Goal: Transaction & Acquisition: Download file/media

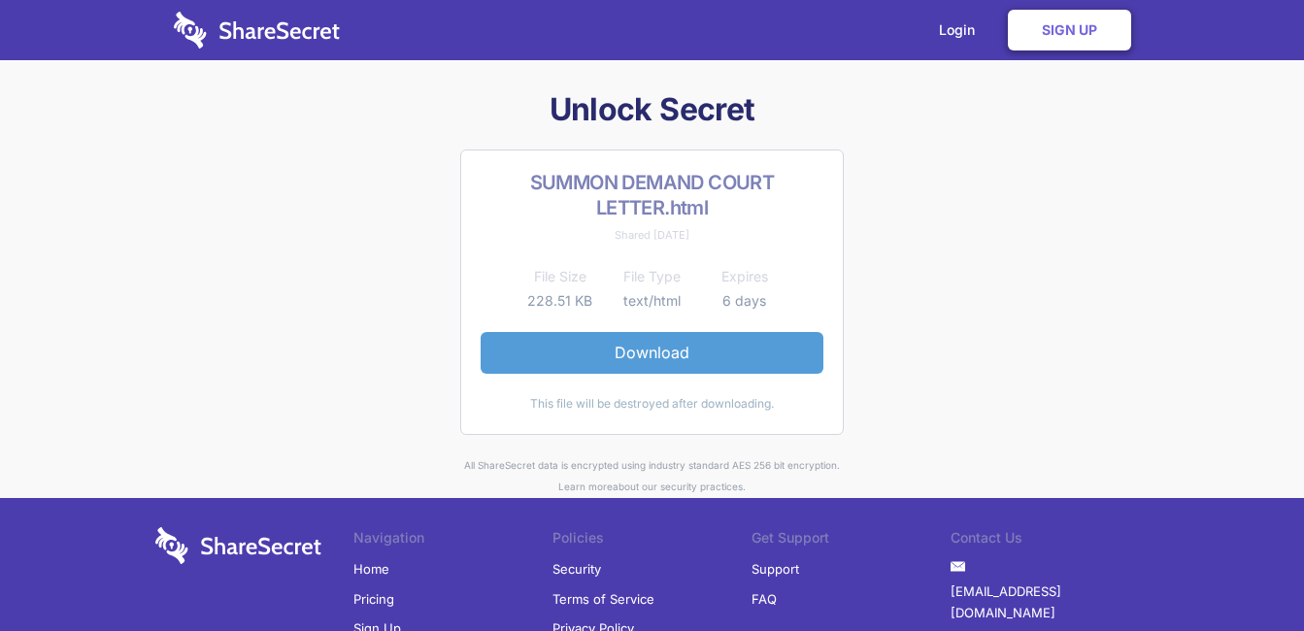
click at [627, 348] on link "Download" at bounding box center [652, 352] width 343 height 41
